Goal: Find specific page/section: Find specific page/section

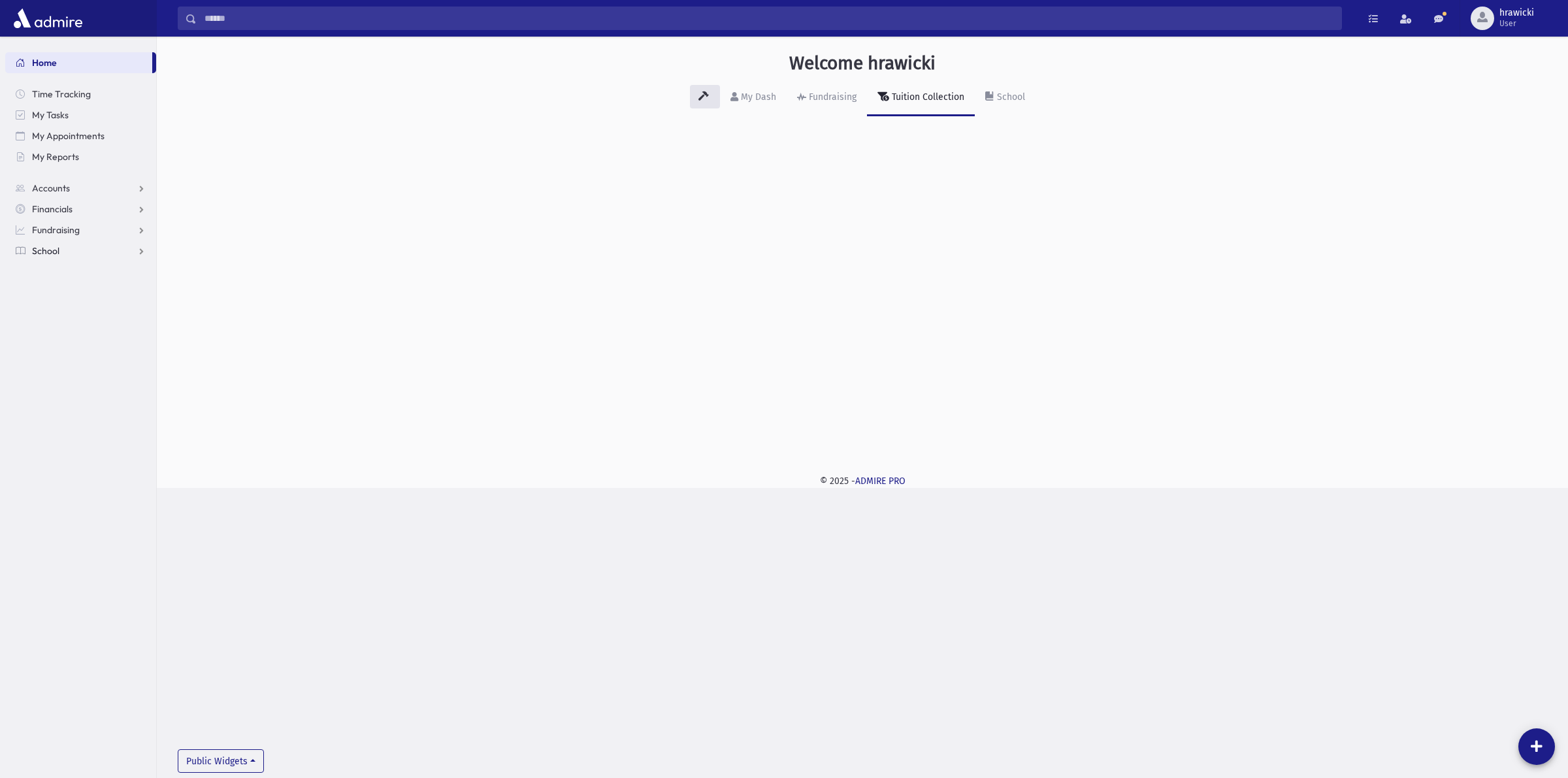
click at [45, 251] on span "School" at bounding box center [45, 251] width 27 height 11
click at [63, 272] on span "Students" at bounding box center [57, 272] width 36 height 11
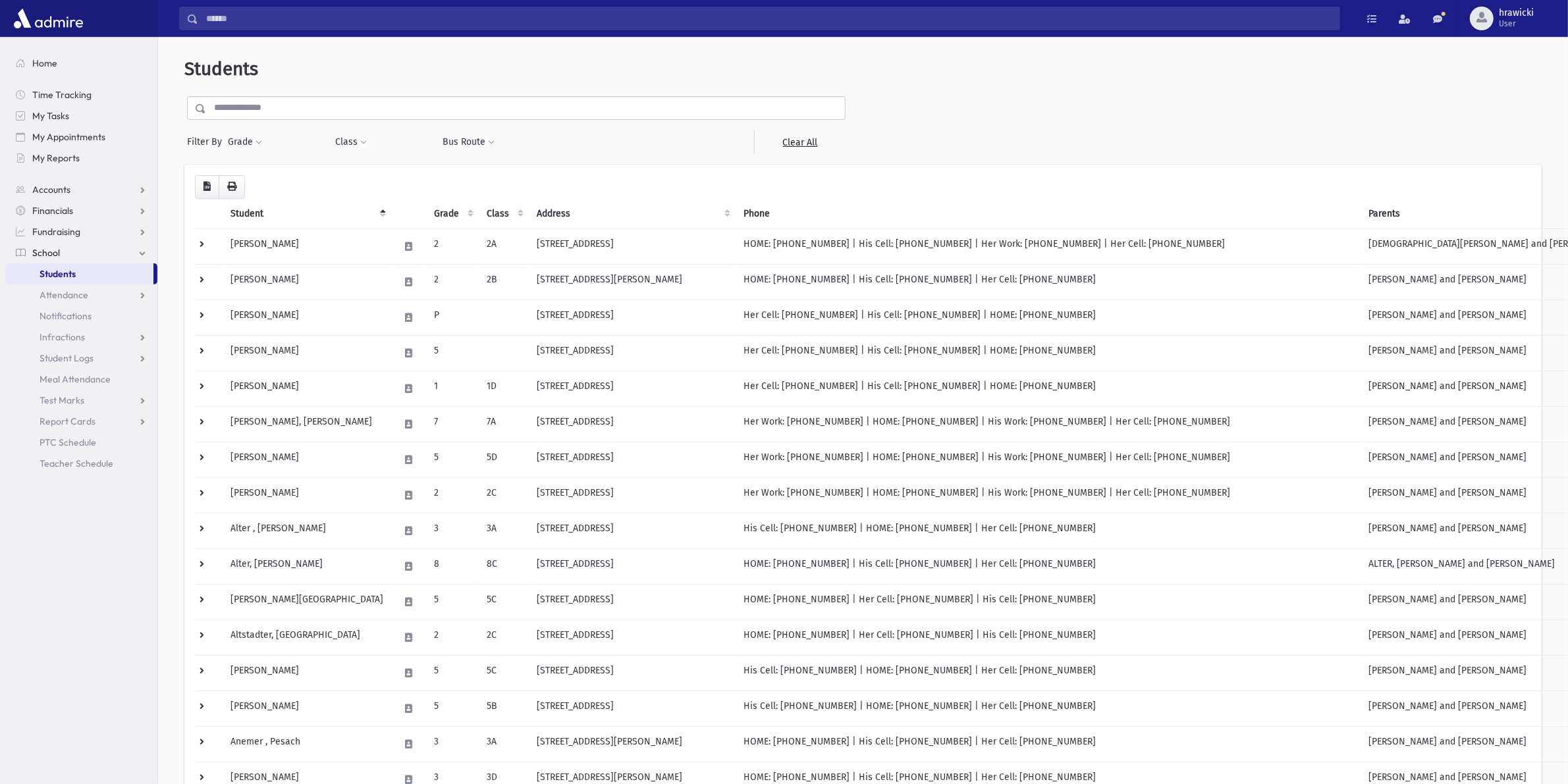
click at [293, 115] on input "text" at bounding box center [526, 107] width 639 height 24
type input "*******"
click at [184, 96] on input "submit" at bounding box center [202, 105] width 37 height 18
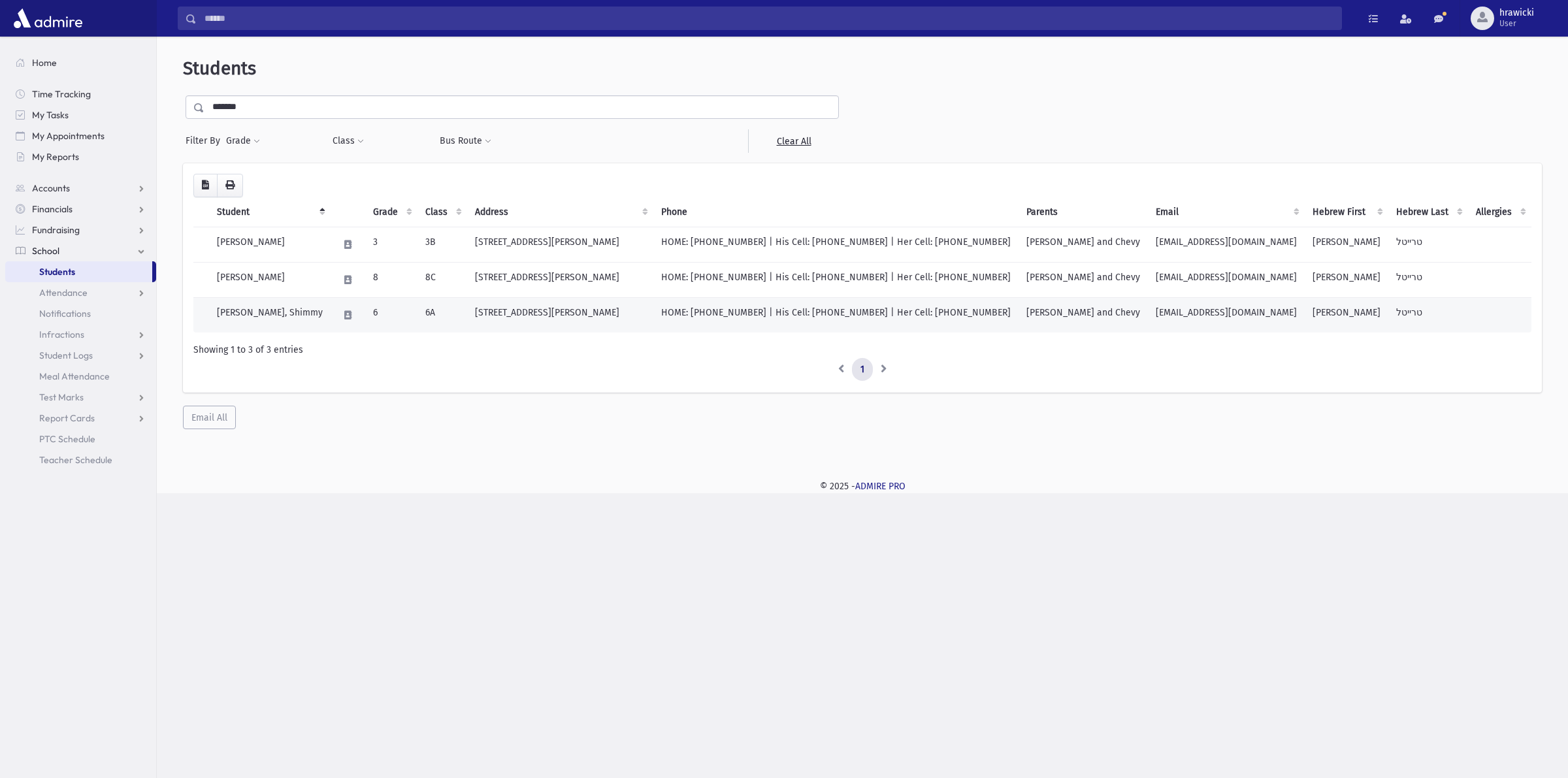
click at [595, 318] on td "196 Benjamin Street Toms River, NJ 08755" at bounding box center [560, 314] width 186 height 35
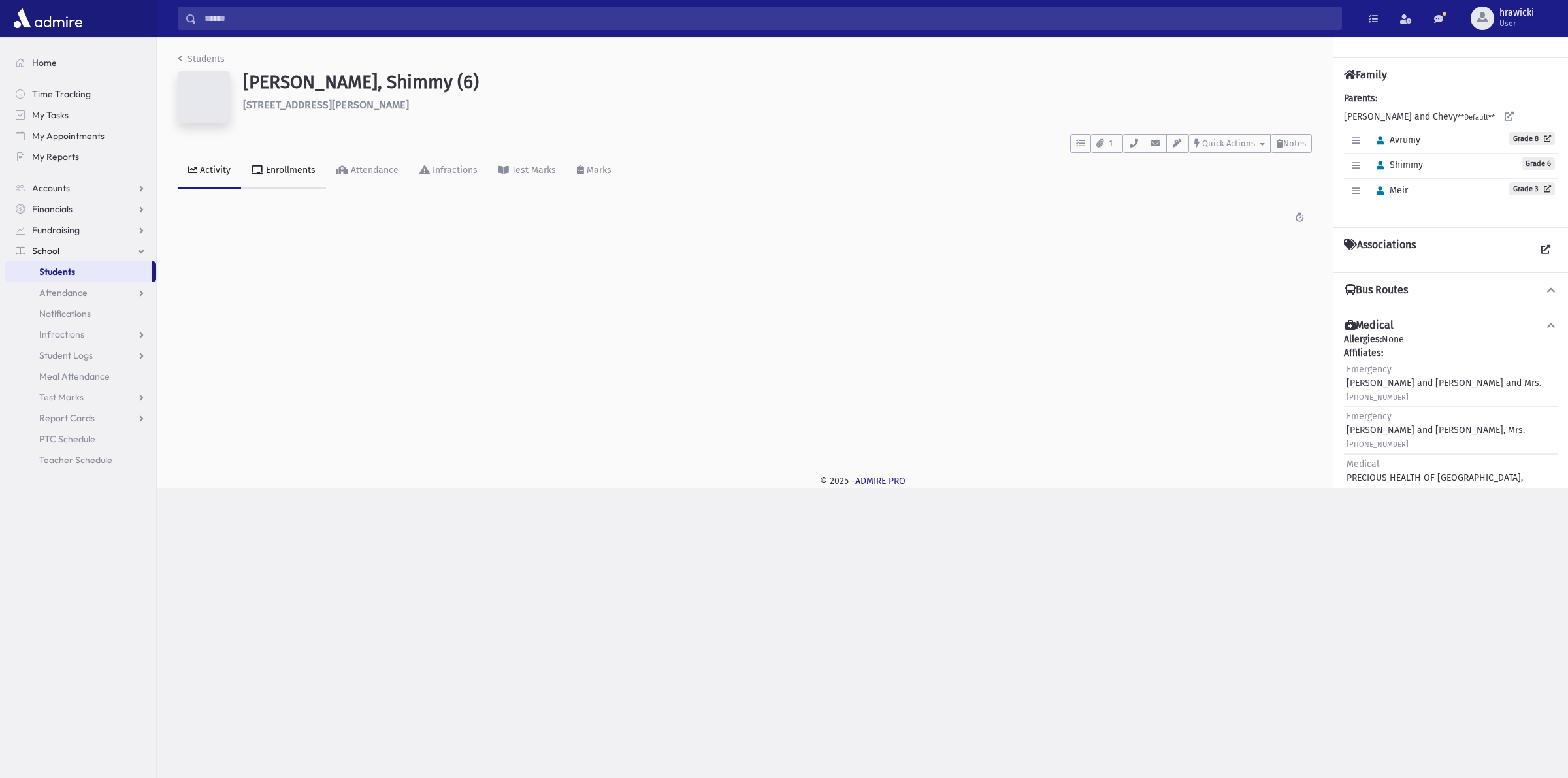
click at [279, 165] on div "Enrollments" at bounding box center [290, 170] width 52 height 11
